Goal: Task Accomplishment & Management: Manage account settings

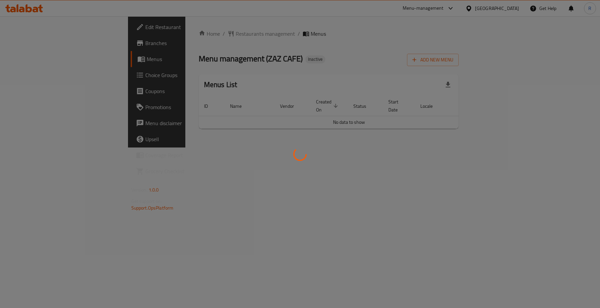
click at [432, 44] on div at bounding box center [300, 154] width 600 height 308
click at [429, 48] on div at bounding box center [300, 154] width 600 height 308
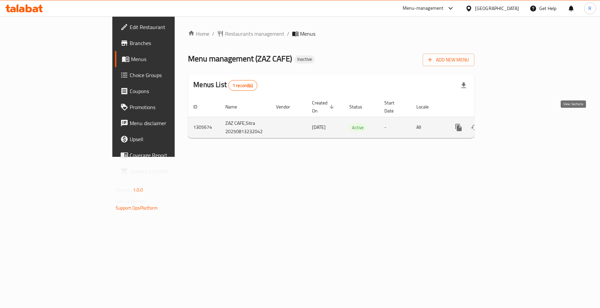
click at [511, 123] on icon "enhanced table" at bounding box center [507, 127] width 8 height 8
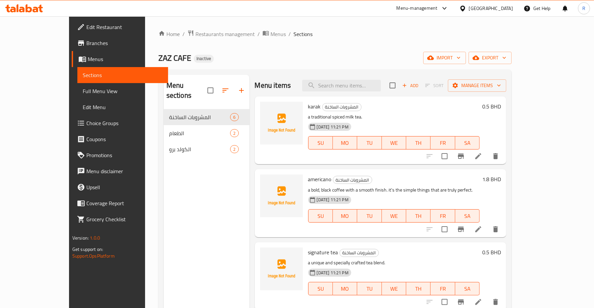
click at [377, 119] on p "a traditional spiced milk tea." at bounding box center [393, 117] width 171 height 8
click at [481, 159] on icon at bounding box center [478, 156] width 6 height 6
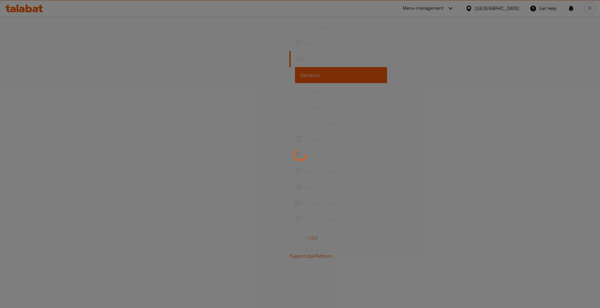
click at [355, 104] on div at bounding box center [300, 154] width 600 height 308
click at [332, 87] on div at bounding box center [300, 154] width 600 height 308
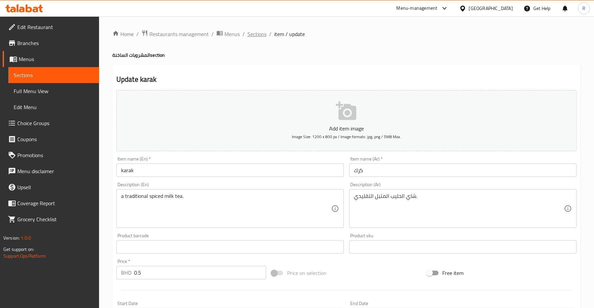
click at [262, 34] on span "Sections" at bounding box center [256, 34] width 19 height 8
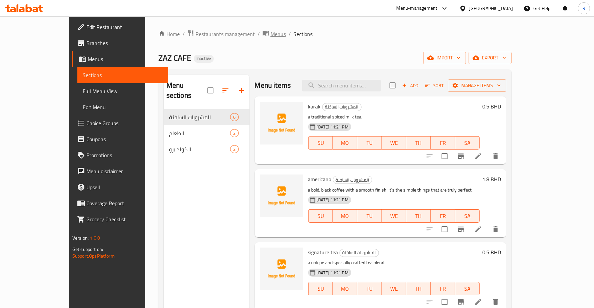
click at [270, 32] on span "Menus" at bounding box center [277, 34] width 15 height 8
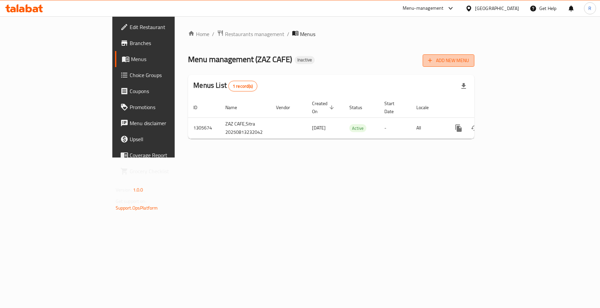
click at [469, 59] on span "Add New Menu" at bounding box center [448, 60] width 41 height 8
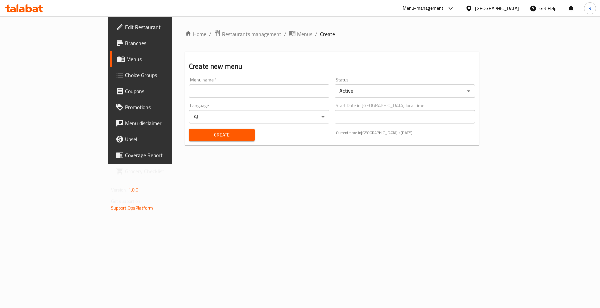
click at [237, 87] on input "text" at bounding box center [259, 90] width 140 height 13
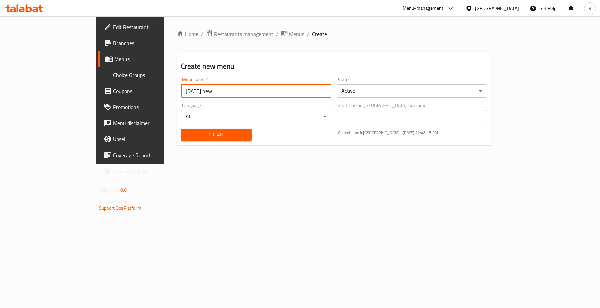
type input "[DATE] new"
click at [189, 135] on span "Create" at bounding box center [216, 135] width 60 height 8
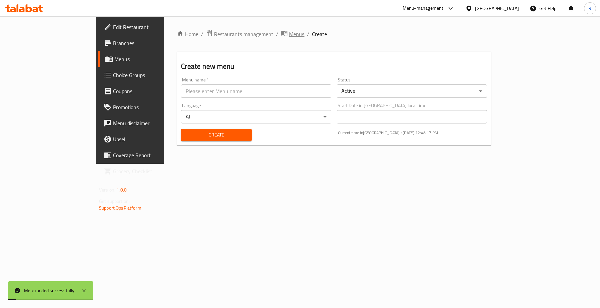
click at [289, 32] on span "Menus" at bounding box center [296, 34] width 15 height 8
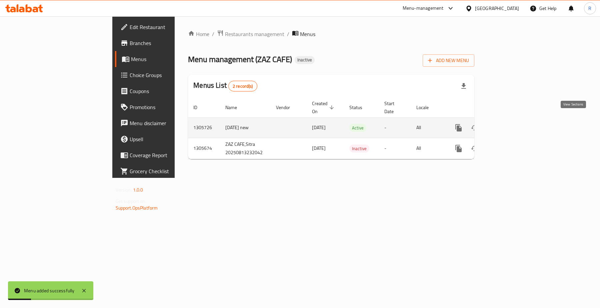
click at [511, 124] on icon "enhanced table" at bounding box center [507, 128] width 8 height 8
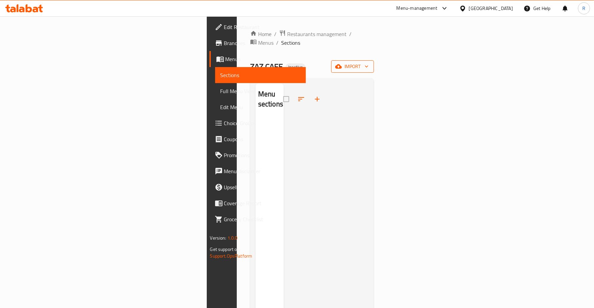
click at [368, 62] on span "import" at bounding box center [352, 66] width 32 height 8
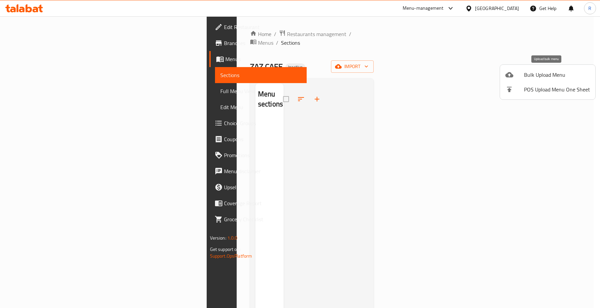
click at [533, 73] on span "Bulk Upload Menu" at bounding box center [557, 75] width 66 height 8
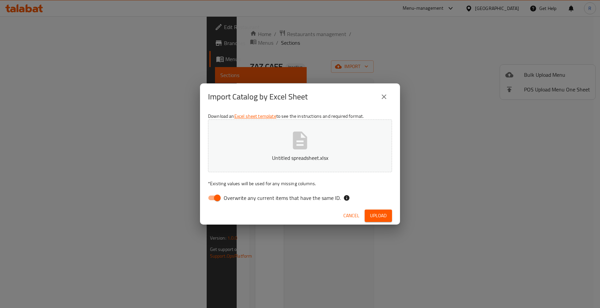
click at [212, 197] on input "Overwrite any current items that have the same ID." at bounding box center [217, 197] width 38 height 13
checkbox input "false"
click at [381, 217] on span "Upload" at bounding box center [378, 215] width 17 height 8
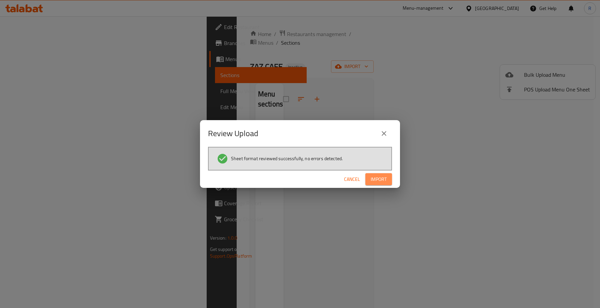
click at [379, 180] on span "Import" at bounding box center [379, 179] width 16 height 8
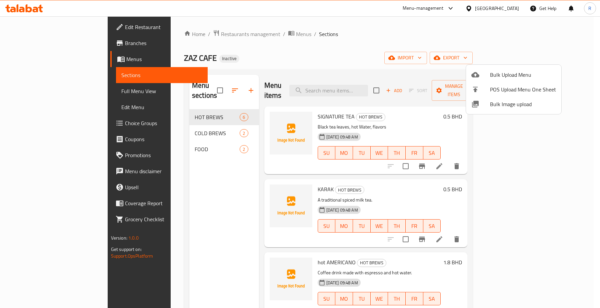
click at [44, 42] on div at bounding box center [300, 154] width 600 height 308
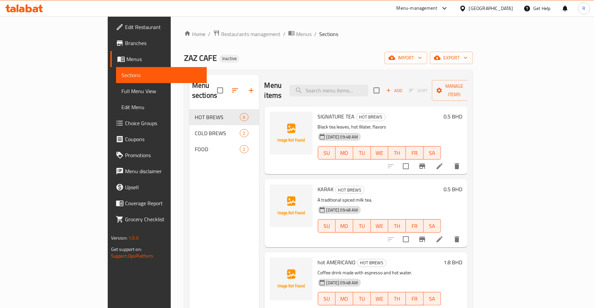
click at [125, 44] on span "Branches" at bounding box center [163, 43] width 76 height 8
click at [121, 91] on span "Full Menu View" at bounding box center [161, 91] width 80 height 8
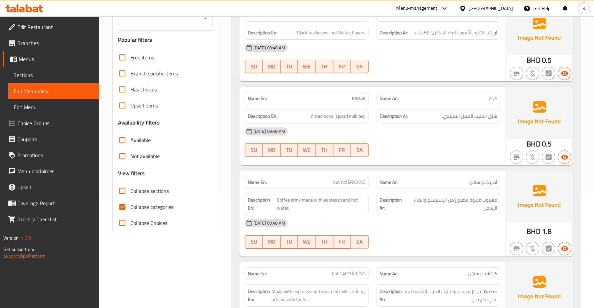
scroll to position [125, 0]
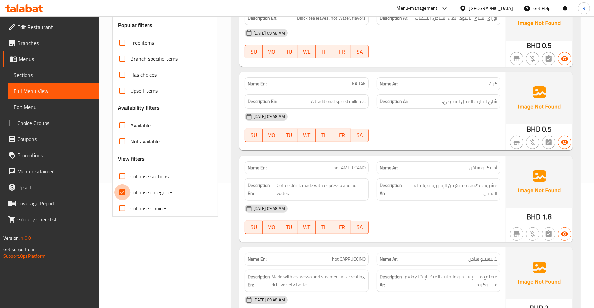
click at [123, 190] on input "Collapse categories" at bounding box center [122, 192] width 16 height 16
checkbox input "false"
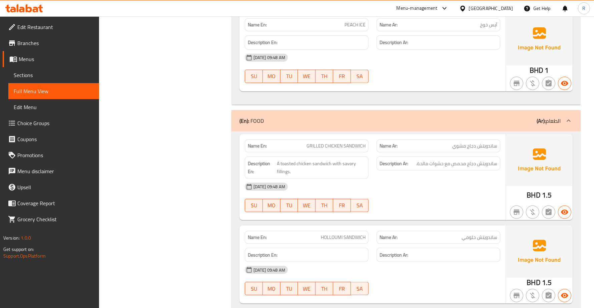
scroll to position [769, 0]
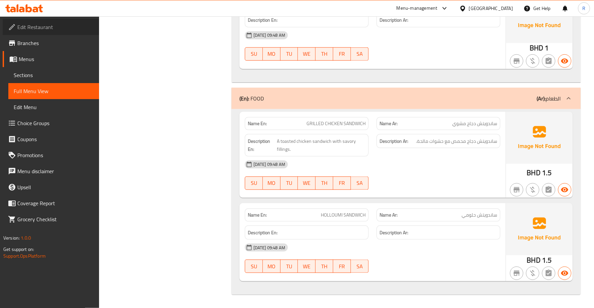
click at [55, 32] on link "Edit Restaurant" at bounding box center [51, 27] width 96 height 16
